Goal: Communication & Community: Answer question/provide support

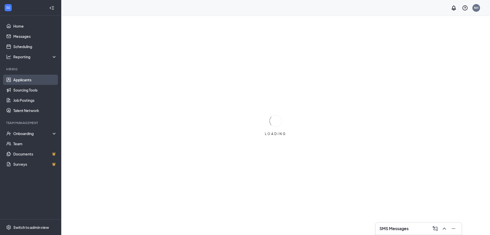
click at [18, 80] on link "Applicants" at bounding box center [35, 80] width 44 height 10
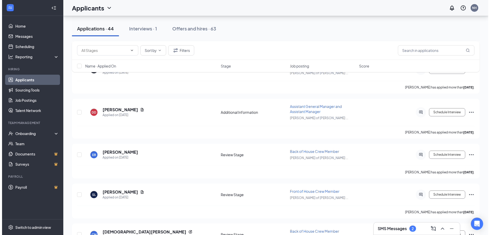
scroll to position [204, 0]
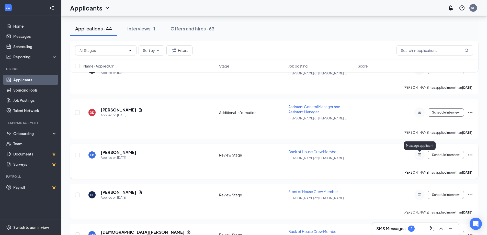
click at [421, 156] on icon "ActiveChat" at bounding box center [418, 154] width 3 height 3
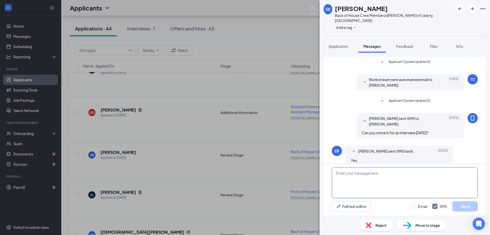
scroll to position [96, 0]
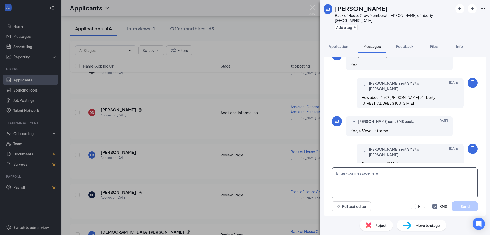
click at [373, 177] on textarea at bounding box center [405, 182] width 146 height 31
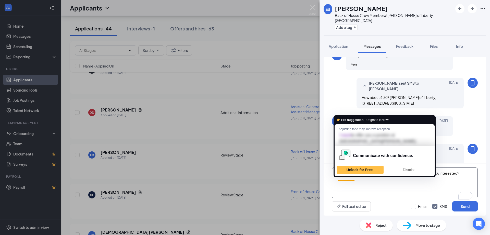
drag, startPoint x: 351, startPoint y: 173, endPoint x: 346, endPoint y: 178, distance: 7.3
click at [346, 178] on textarea "I would like to offer you a position at [PERSON_NAME]. Are you interested?" at bounding box center [405, 182] width 146 height 31
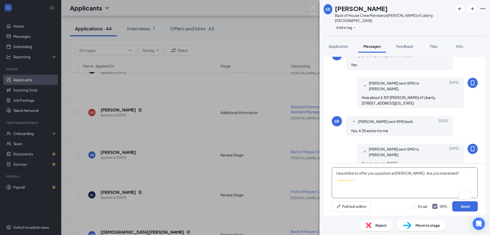
click at [452, 174] on textarea "I would like to offer you a position at [PERSON_NAME]. Are you interested?" at bounding box center [405, 182] width 146 height 31
drag, startPoint x: 448, startPoint y: 172, endPoint x: 334, endPoint y: 174, distance: 113.9
click at [334, 174] on textarea "I would like to offer you a position at [PERSON_NAME]. Are you interested?" at bounding box center [405, 182] width 146 height 31
type textarea "I would like to offer you a position at [PERSON_NAME]. Are you interested?"
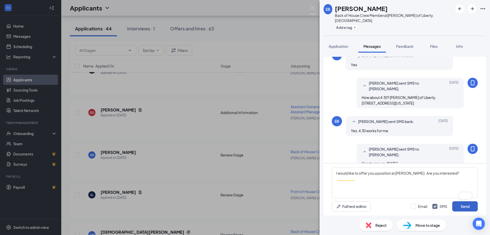
click at [458, 206] on button "Send" at bounding box center [466, 206] width 26 height 10
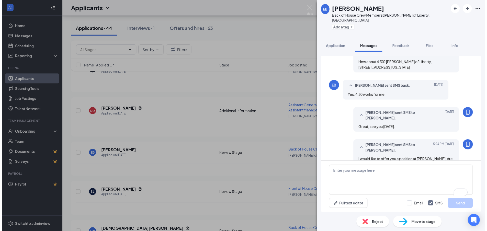
scroll to position [134, 0]
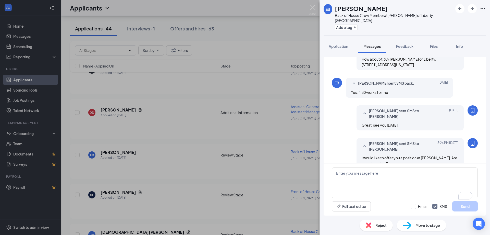
click at [145, 164] on div "EB [PERSON_NAME] Back of House Crew Member at [PERSON_NAME] of Liberty, [GEOGRA…" at bounding box center [245, 117] width 490 height 235
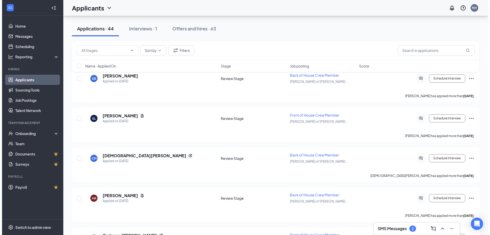
scroll to position [281, 0]
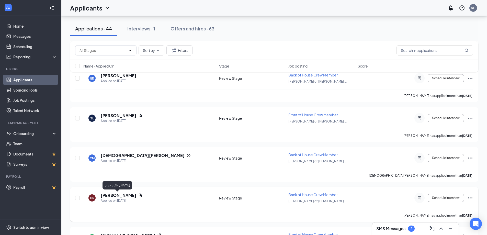
click at [108, 196] on h5 "[PERSON_NAME]" at bounding box center [119, 195] width 36 height 6
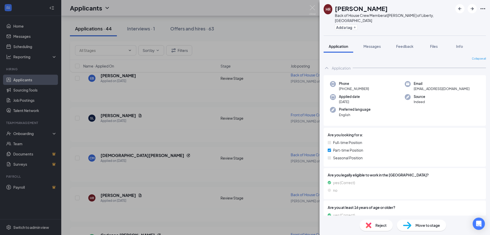
click at [171, 202] on div "HR [PERSON_NAME] Back of House Crew Member at [PERSON_NAME] of Liberty, [GEOGRA…" at bounding box center [245, 117] width 490 height 235
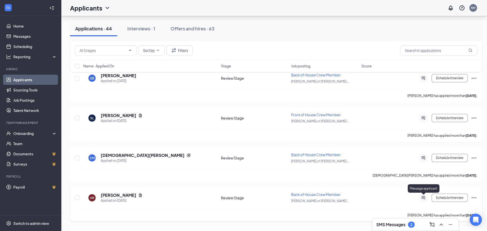
click at [423, 197] on icon "ActiveChat" at bounding box center [422, 197] width 3 height 3
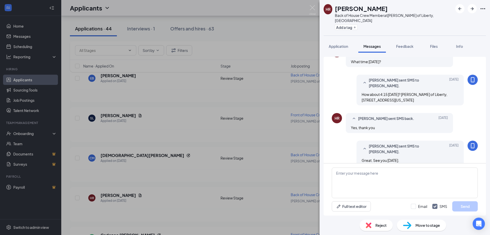
scroll to position [101, 0]
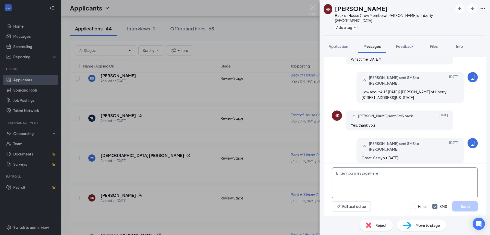
click at [342, 171] on textarea at bounding box center [405, 182] width 146 height 31
paste textarea "I would like to offer you a position at [PERSON_NAME]. Are you interested?"
type textarea "I would like to offer you a position at [PERSON_NAME]. Are you interested?"
click at [460, 205] on button "Send" at bounding box center [466, 206] width 26 height 10
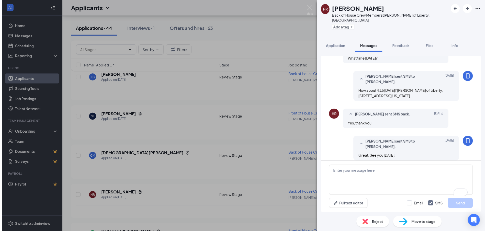
scroll to position [139, 0]
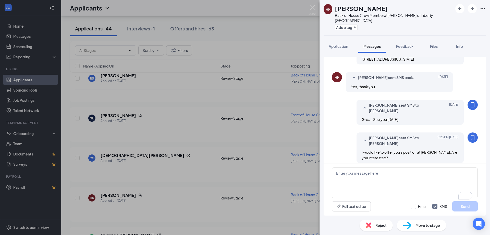
click at [190, 201] on div "HR [PERSON_NAME] Back of House Crew Member at [PERSON_NAME] of Liberty, [GEOGRA…" at bounding box center [245, 117] width 490 height 235
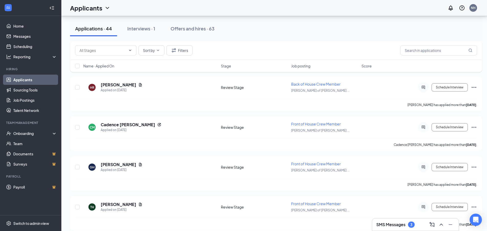
scroll to position [281, 0]
